Goal: Find specific page/section: Find specific page/section

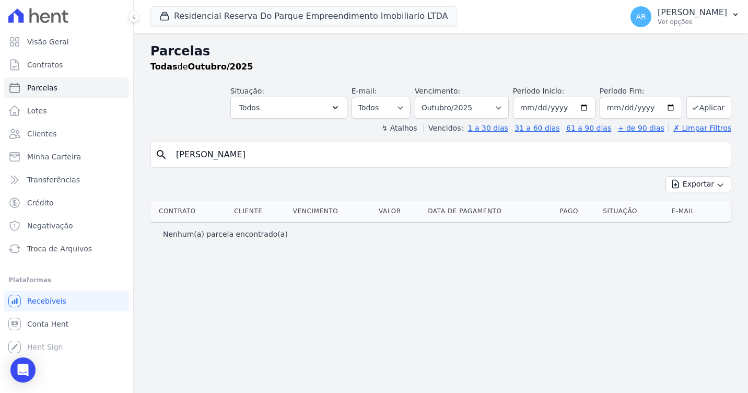
select select
click at [237, 149] on input "[PERSON_NAME]" at bounding box center [448, 154] width 557 height 21
type input "[PERSON_NAME]"
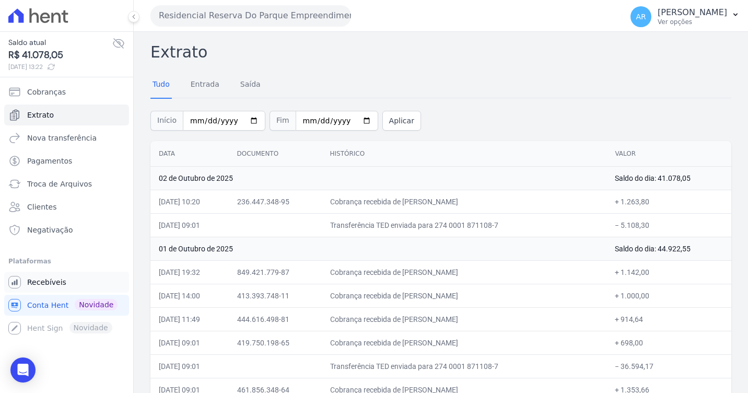
click at [44, 281] on span "Recebíveis" at bounding box center [46, 282] width 39 height 10
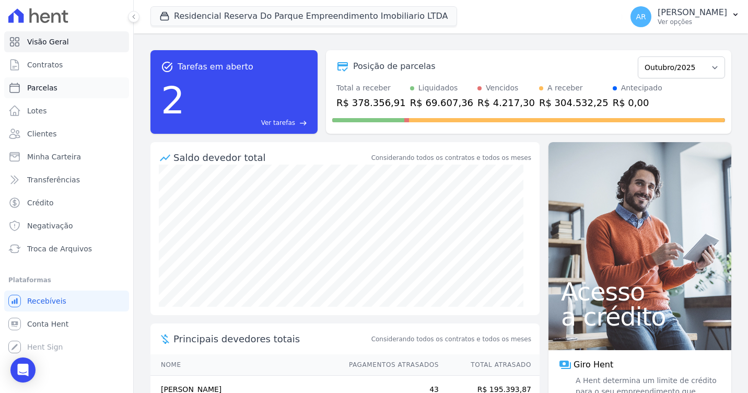
click at [54, 91] on link "Parcelas" at bounding box center [66, 87] width 125 height 21
select select
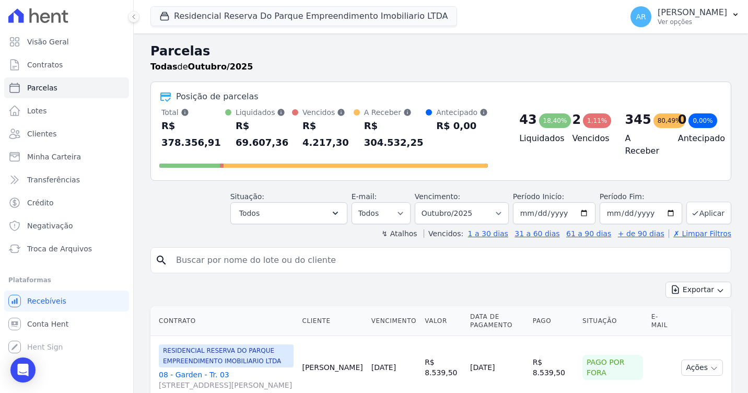
click at [279, 228] on div "↯ Atalhos Vencidos: 1 a 30 dias 31 a 60 dias 61 a 90 dias + de 90 dias ✗ Limpar…" at bounding box center [440, 233] width 581 height 10
click at [583, 202] on input "[DATE]" at bounding box center [554, 213] width 83 height 22
type input "2025-09-29"
click at [228, 250] on input "search" at bounding box center [448, 260] width 557 height 21
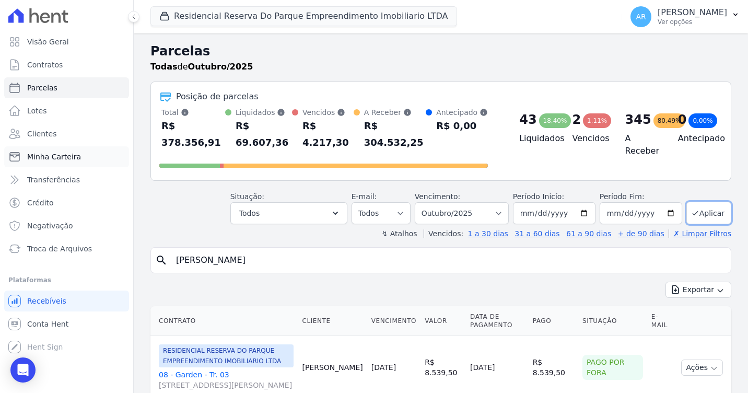
type input "raul"
select select
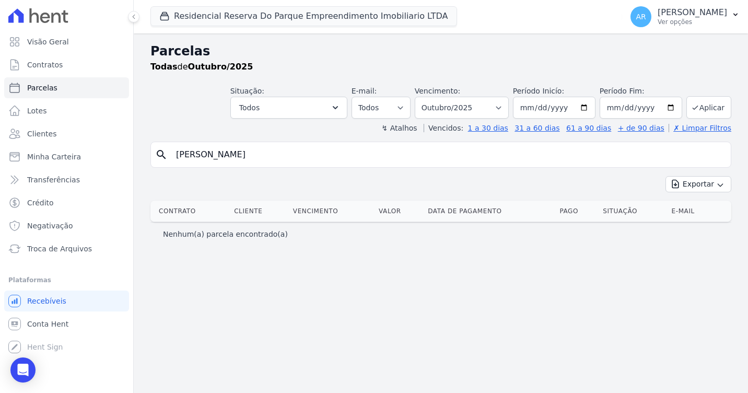
click at [212, 154] on input "raul" at bounding box center [448, 154] width 557 height 21
click at [211, 154] on input "raul" at bounding box center [448, 154] width 557 height 21
type input "r"
type input "moura"
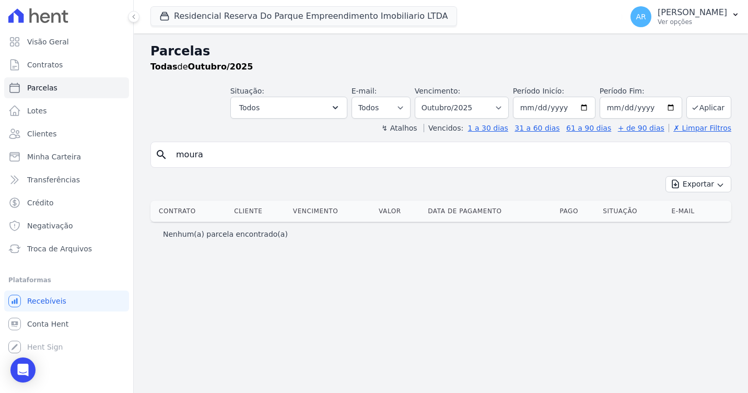
select select
click at [283, 162] on input "moura" at bounding box center [448, 154] width 557 height 21
